Goal: Task Accomplishment & Management: Manage account settings

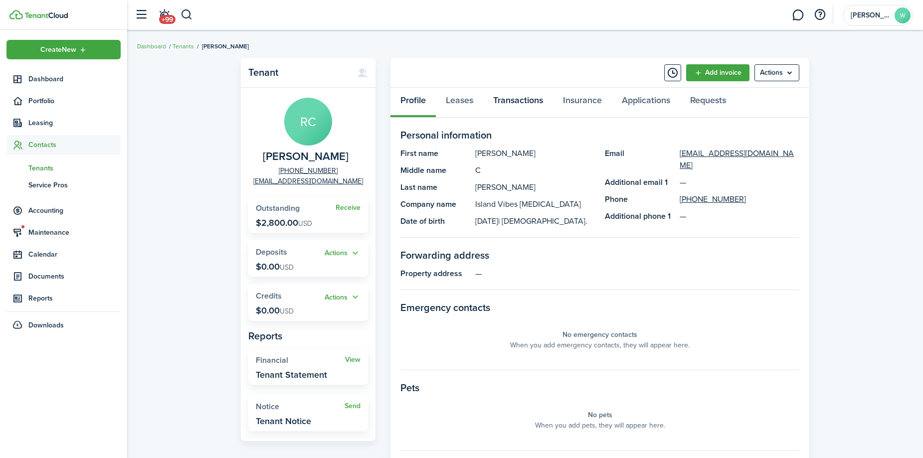
click at [507, 101] on link "Transactions" at bounding box center [518, 103] width 70 height 30
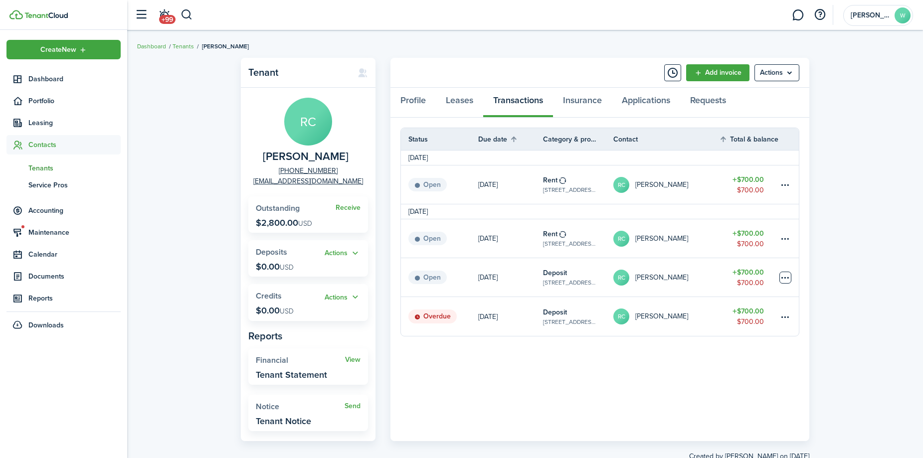
click at [786, 278] on table-menu-btn-icon at bounding box center [786, 278] width 12 height 12
click at [738, 418] on button "Void" at bounding box center [747, 419] width 87 height 17
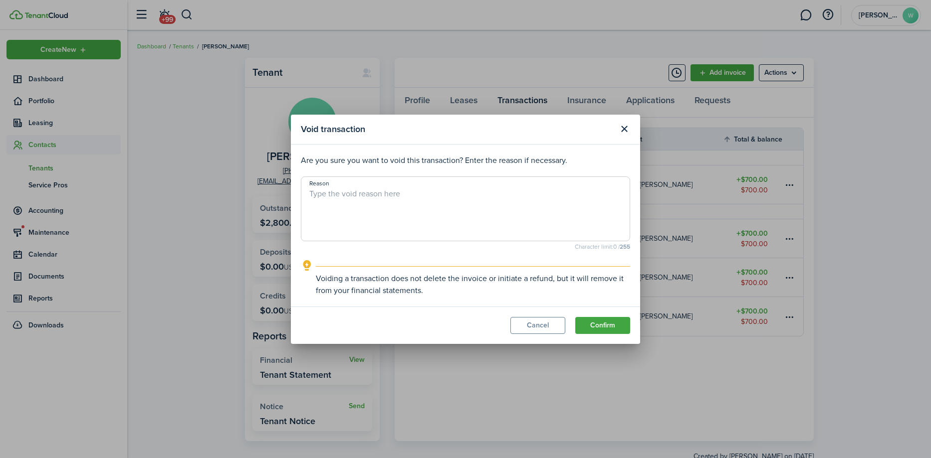
click at [376, 195] on textarea "Reason" at bounding box center [465, 212] width 328 height 48
type textarea "D"
drag, startPoint x: 433, startPoint y: 192, endPoint x: 311, endPoint y: 185, distance: 122.4
click at [311, 185] on span "Sent invoice twice." at bounding box center [465, 209] width 329 height 65
type textarea "Sent invoice twice."
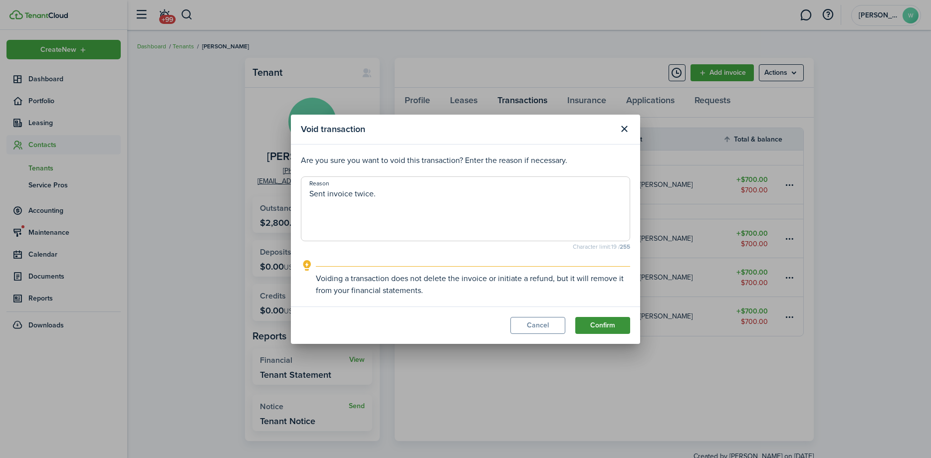
click at [599, 324] on button "Confirm" at bounding box center [602, 325] width 55 height 17
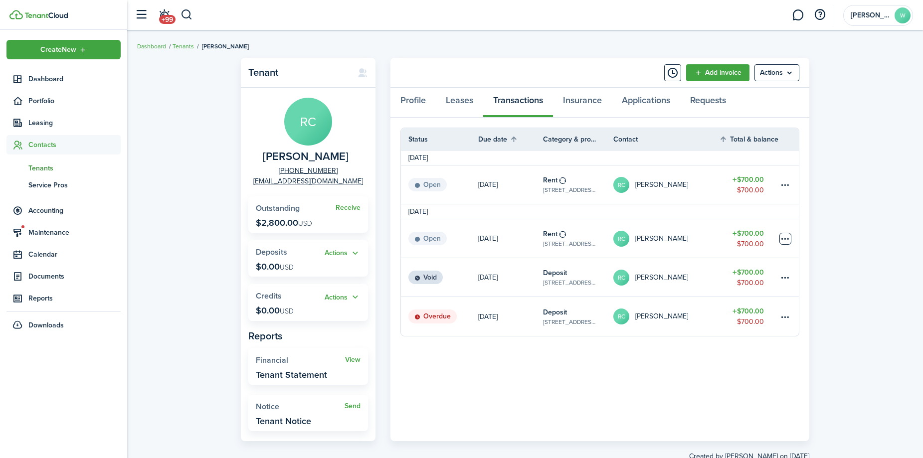
click at [785, 238] on table-menu-btn-icon at bounding box center [786, 239] width 12 height 12
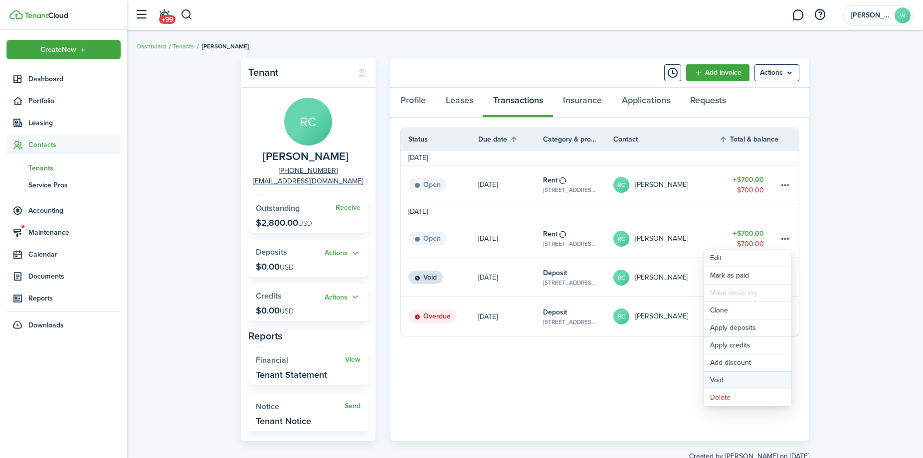
click at [747, 385] on button "Void" at bounding box center [747, 380] width 87 height 17
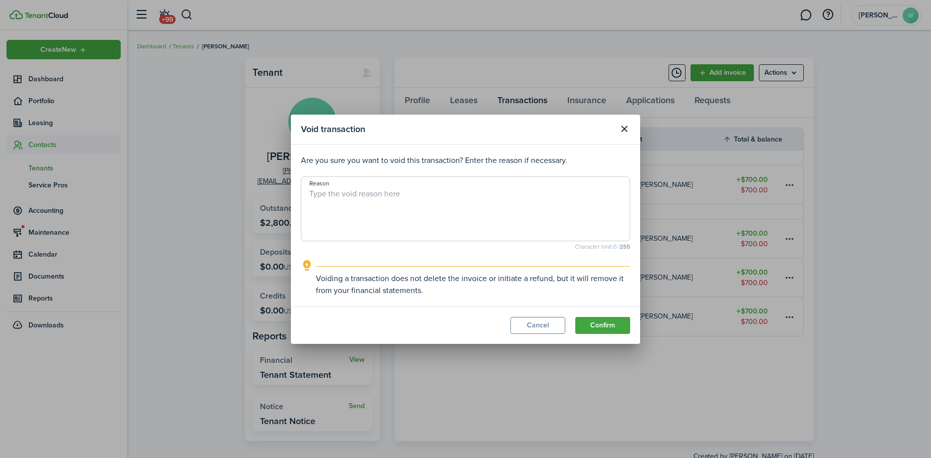
click at [464, 214] on textarea "Reason" at bounding box center [465, 212] width 328 height 48
paste textarea "Sent invoice twice."
type textarea "Sent invoice twice."
click at [593, 327] on button "Confirm" at bounding box center [602, 325] width 55 height 17
